Goal: Task Accomplishment & Management: Manage account settings

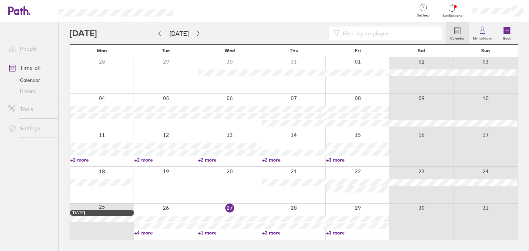
click at [356, 175] on div at bounding box center [357, 185] width 64 height 36
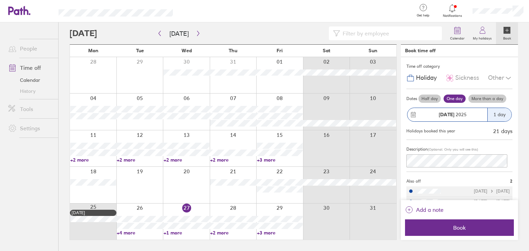
scroll to position [10, 0]
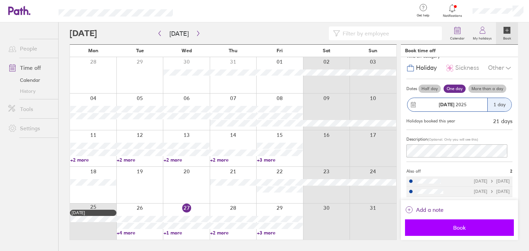
click at [461, 227] on span "Book" at bounding box center [459, 228] width 99 height 6
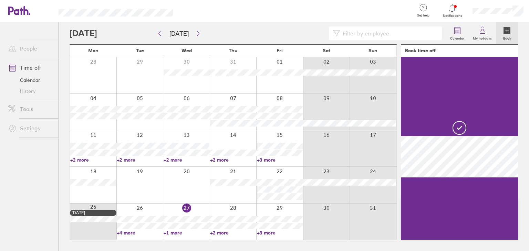
scroll to position [0, 0]
